Goal: Check status: Check status

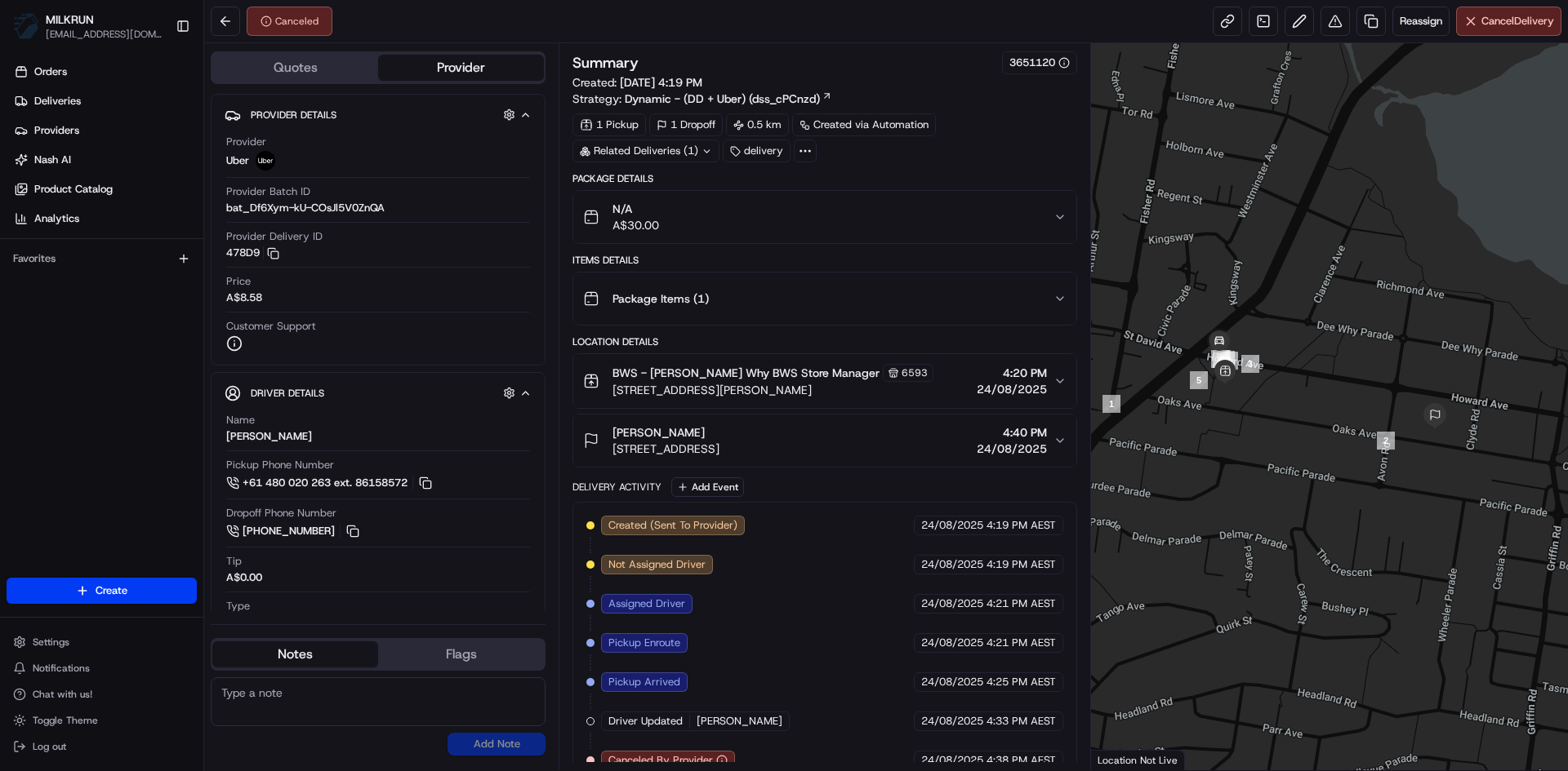
scroll to position [22, 0]
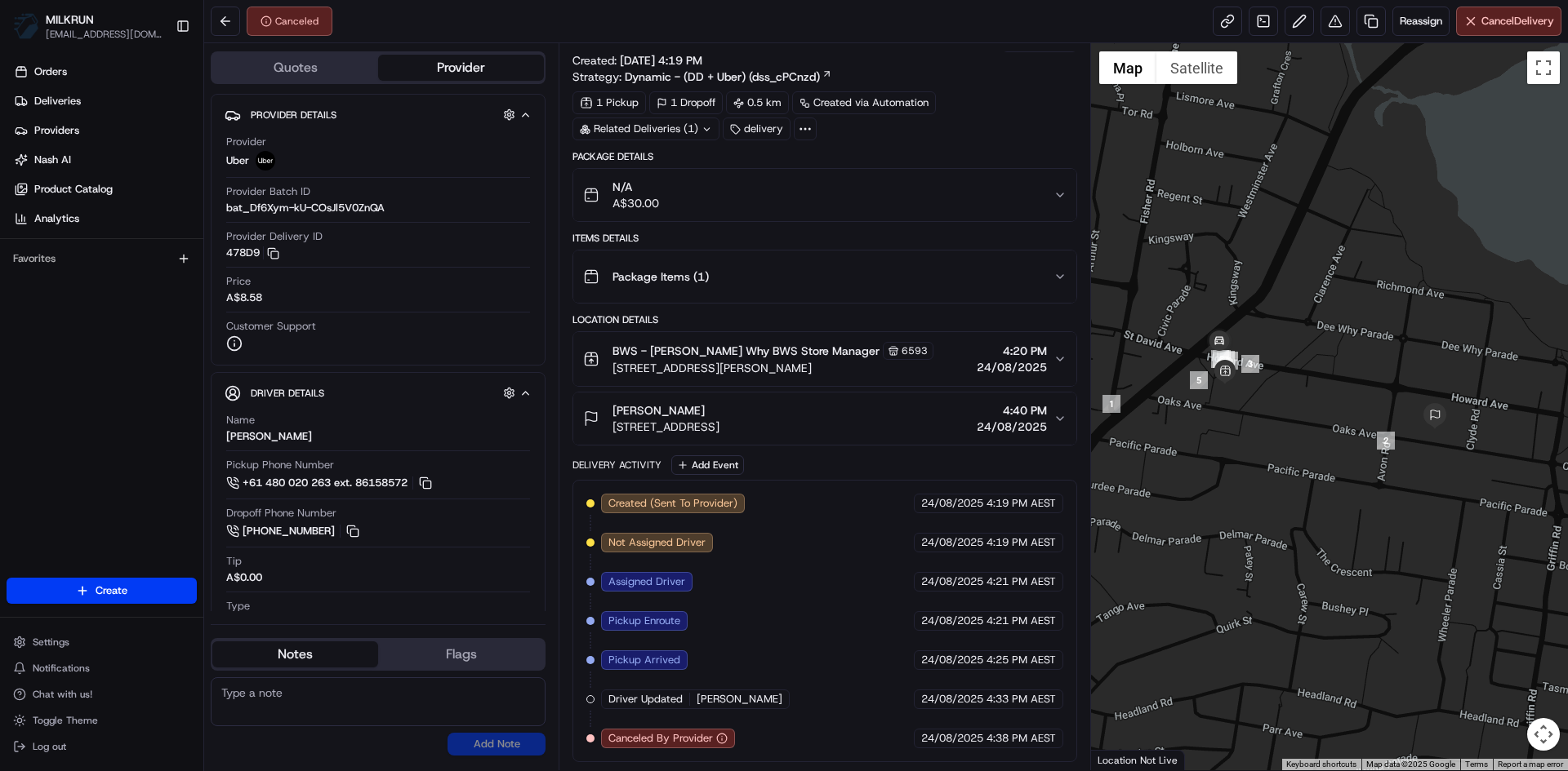
click at [724, 737] on icon "button" at bounding box center [722, 738] width 12 height 12
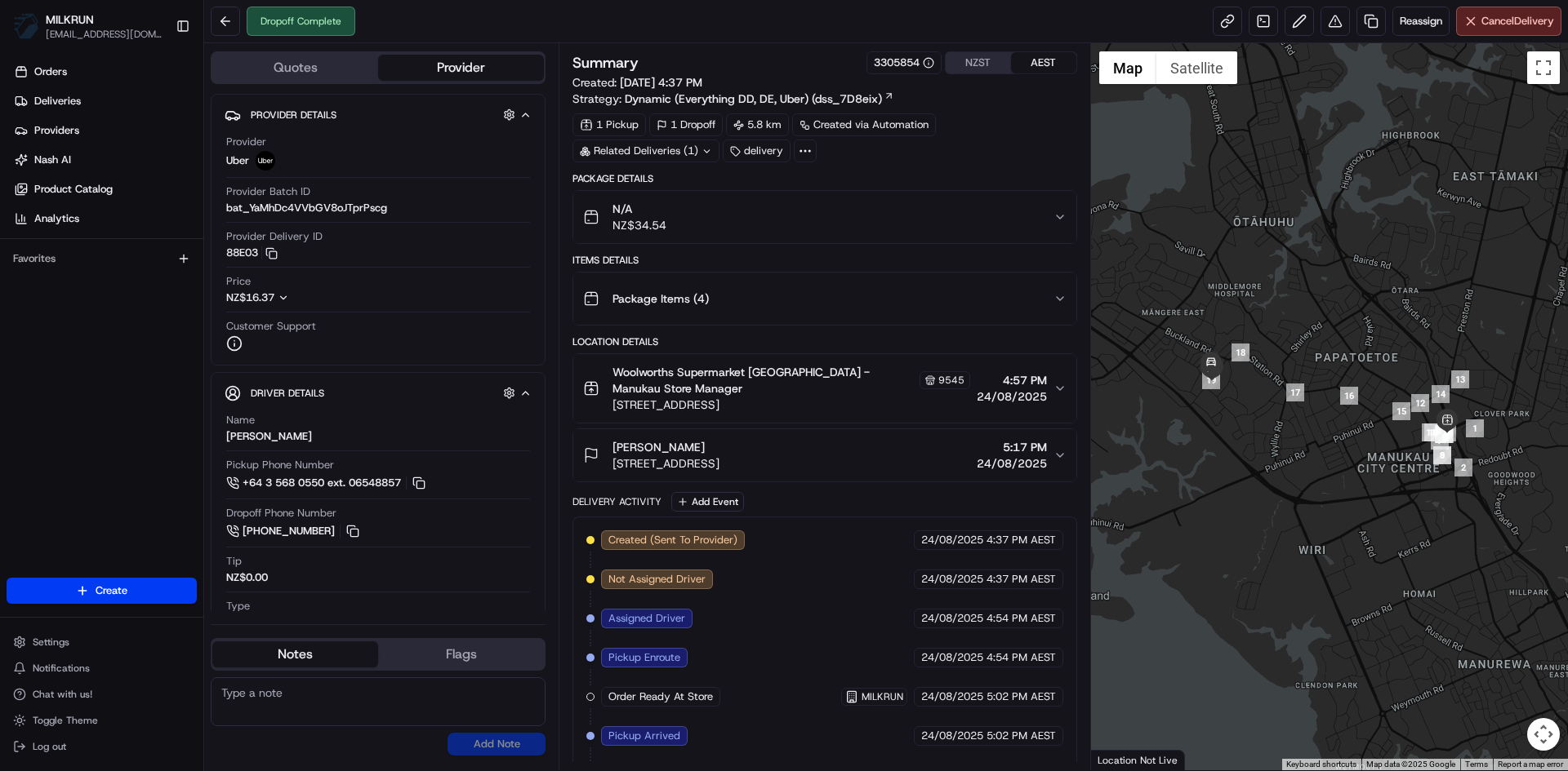
click at [976, 60] on button "NZST" at bounding box center [978, 63] width 66 height 21
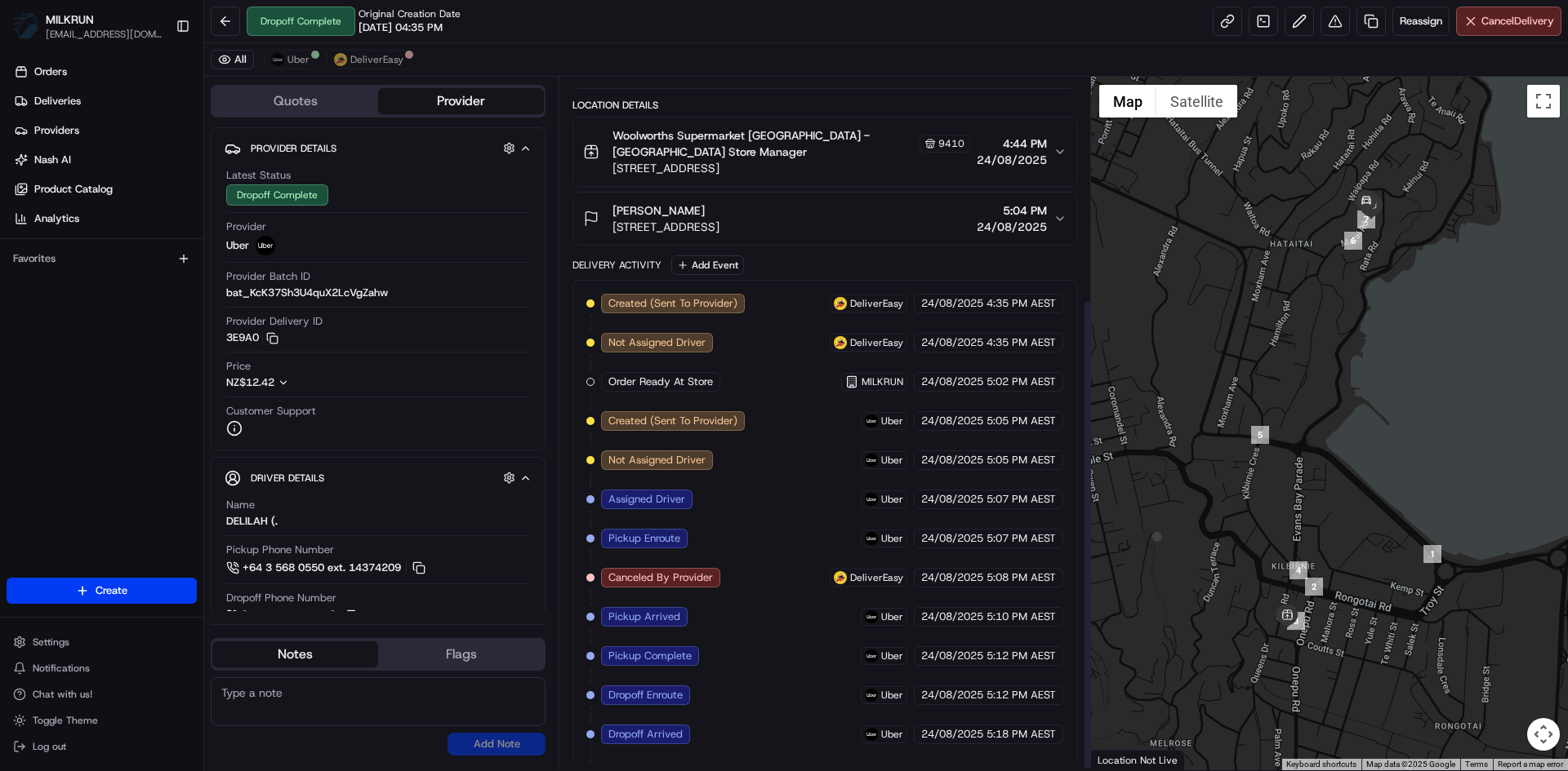
scroll to position [327, 0]
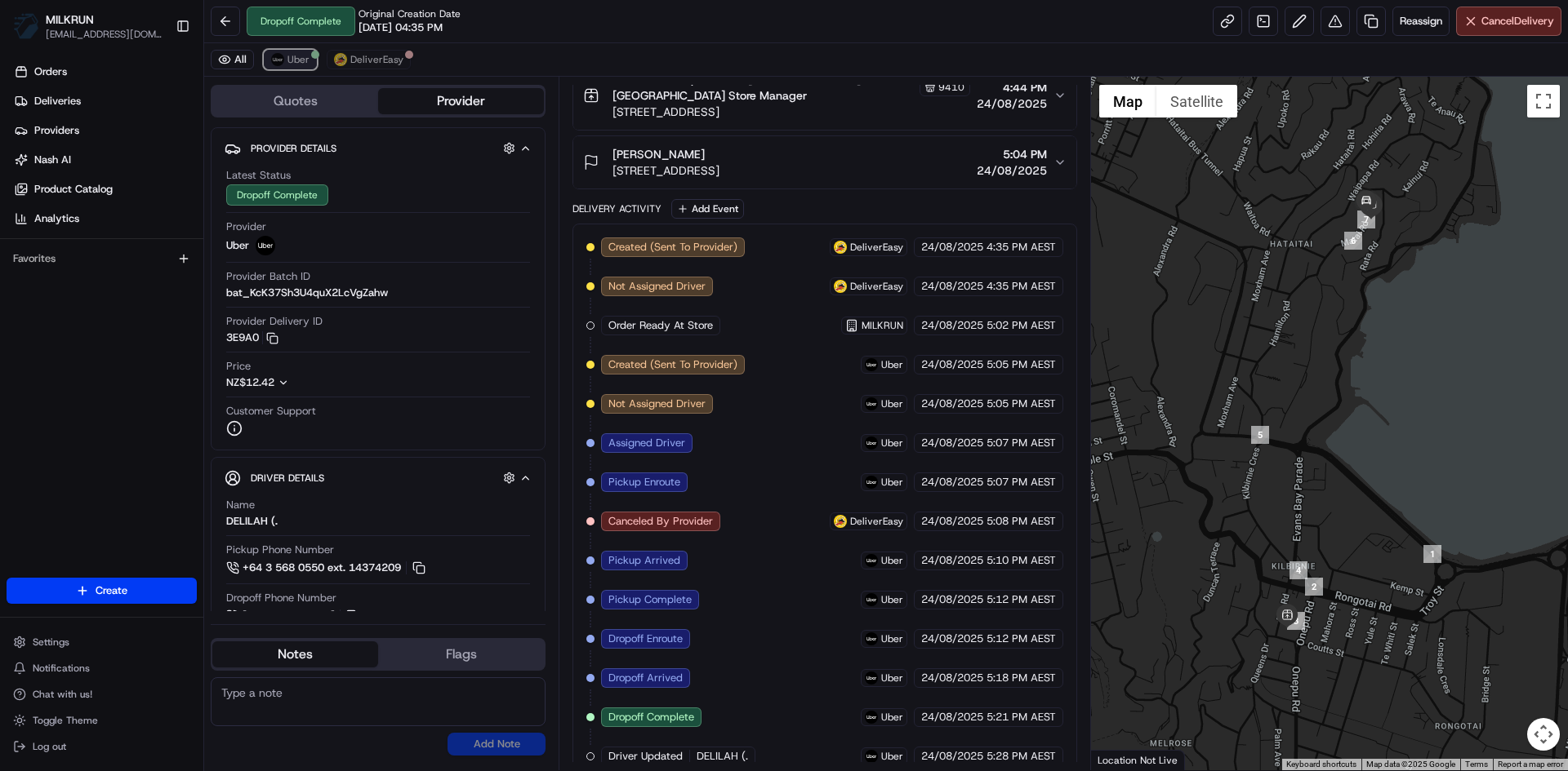
click at [290, 55] on span "Uber" at bounding box center [298, 60] width 22 height 14
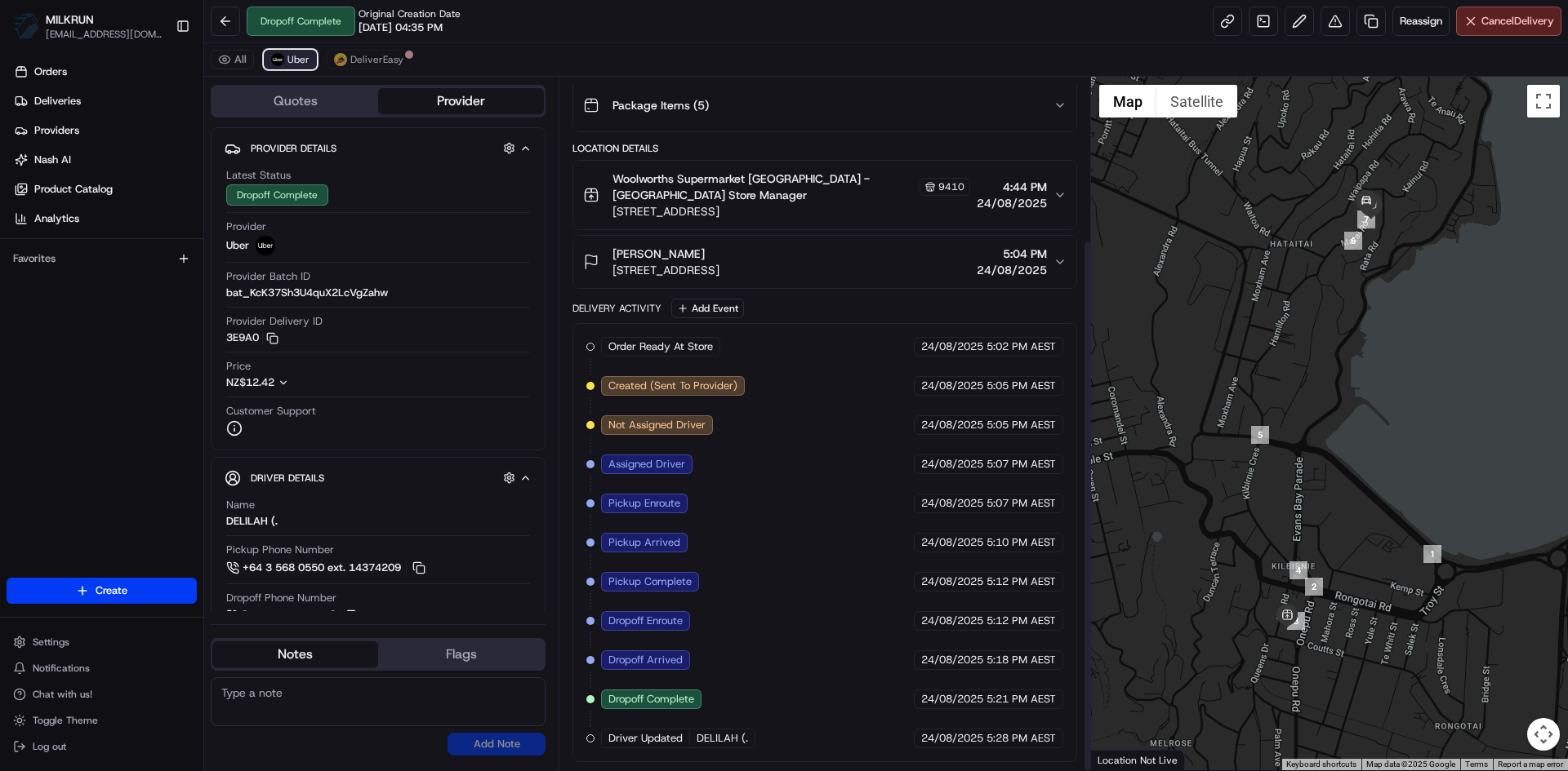
scroll to position [213, 0]
